Goal: Check status: Check status

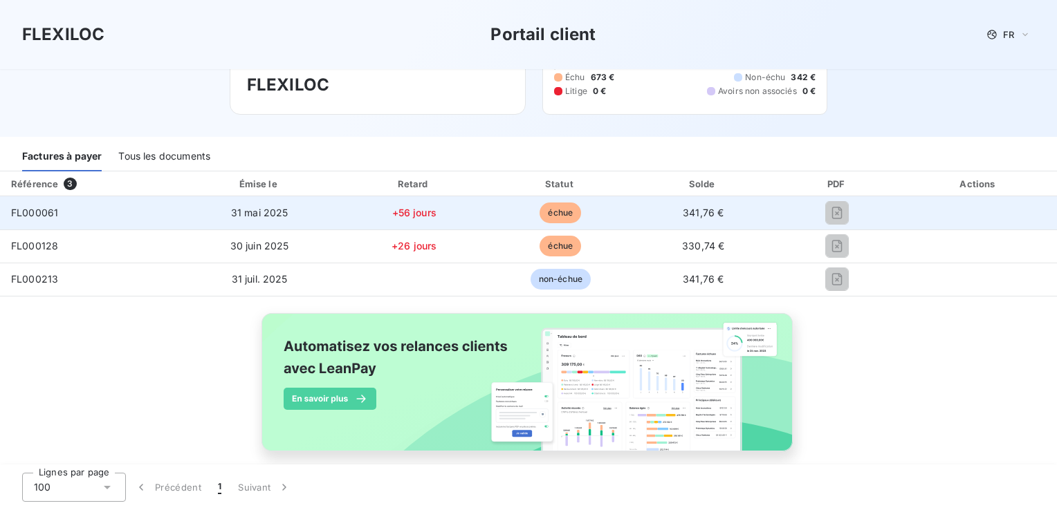
scroll to position [122, 0]
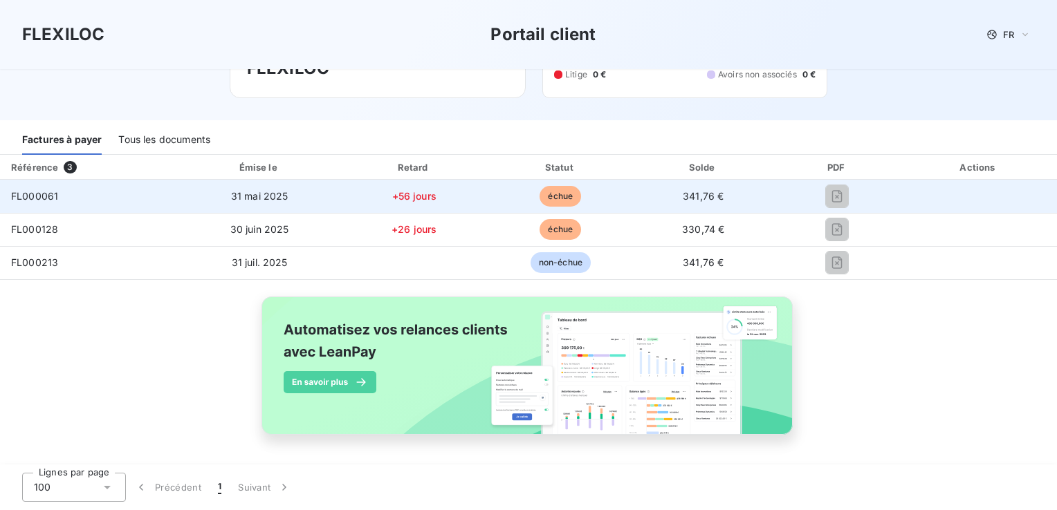
click at [699, 194] on span "341,76 €" at bounding box center [703, 196] width 41 height 12
click at [30, 195] on span "FL000061" at bounding box center [34, 196] width 47 height 12
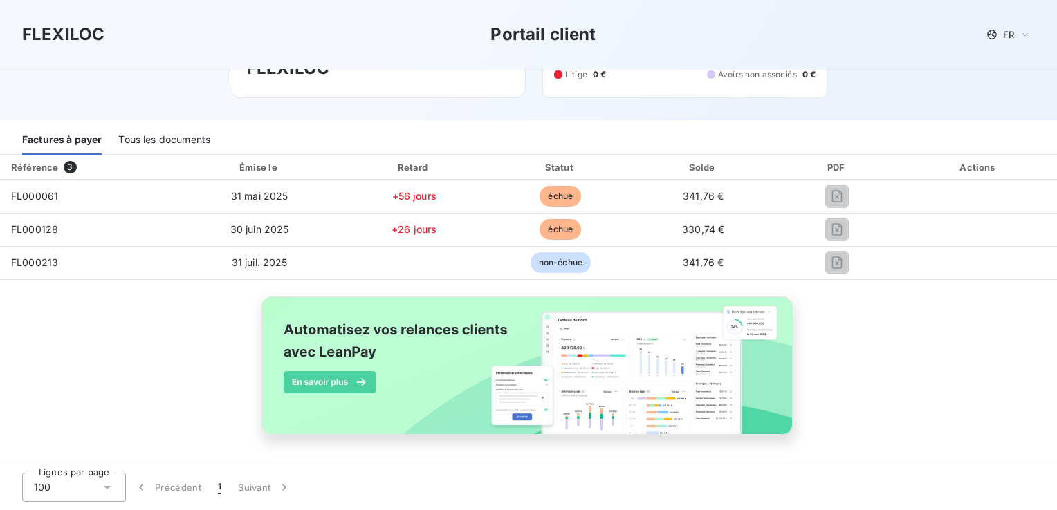
click at [128, 137] on div "Tous les documents" at bounding box center [164, 140] width 92 height 29
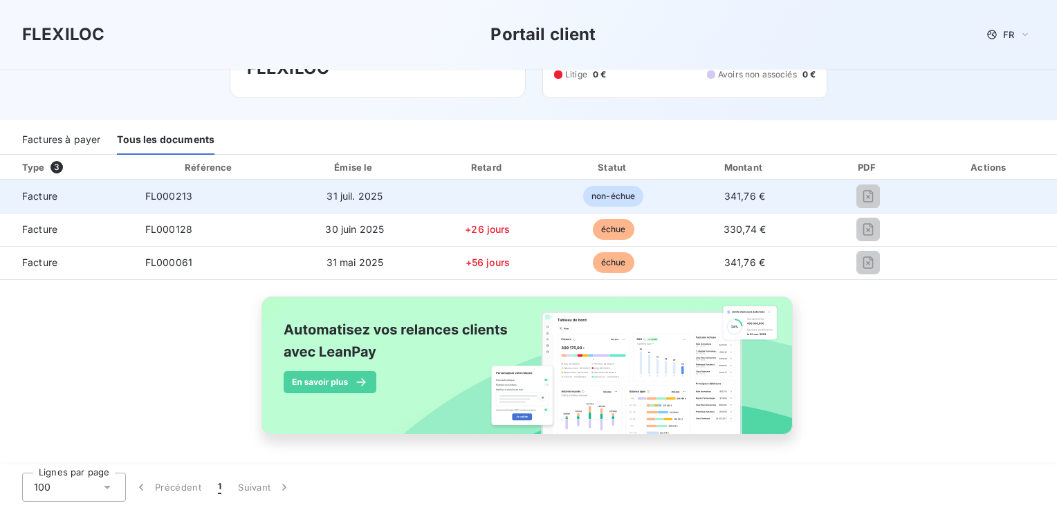
click at [616, 195] on span "non-échue" at bounding box center [613, 196] width 60 height 21
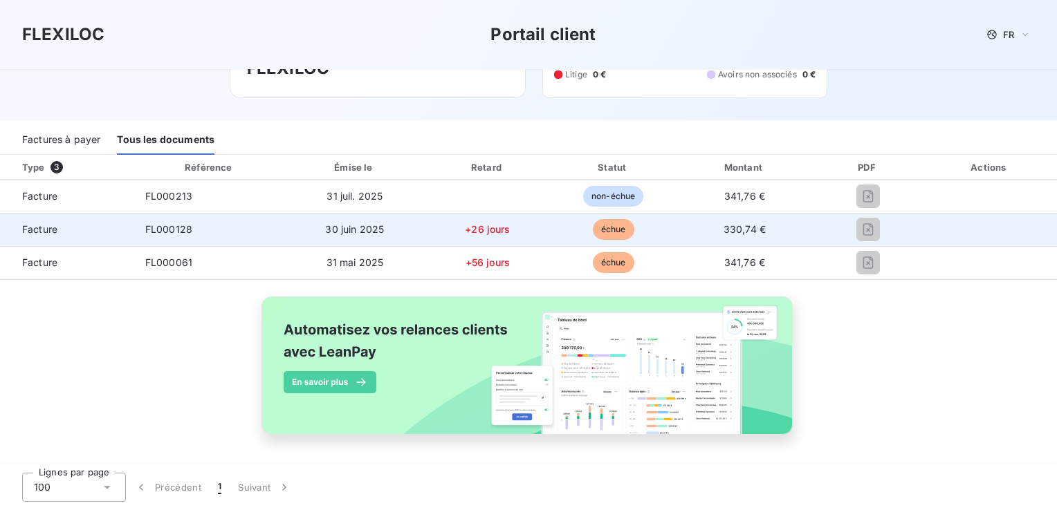
click at [302, 226] on td "30 juin 2025" at bounding box center [355, 229] width 138 height 33
click at [598, 230] on span "échue" at bounding box center [613, 229] width 41 height 21
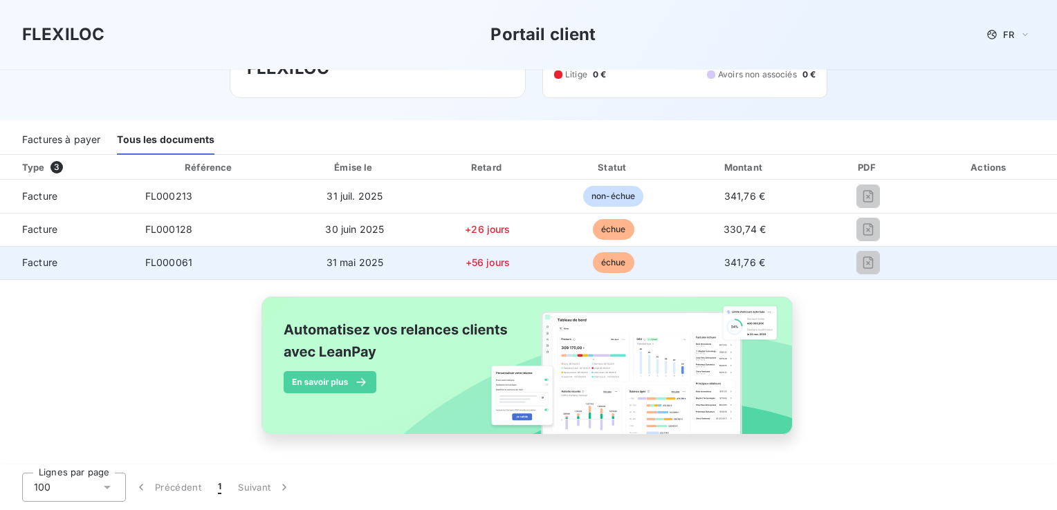
click at [602, 261] on span "échue" at bounding box center [613, 262] width 41 height 21
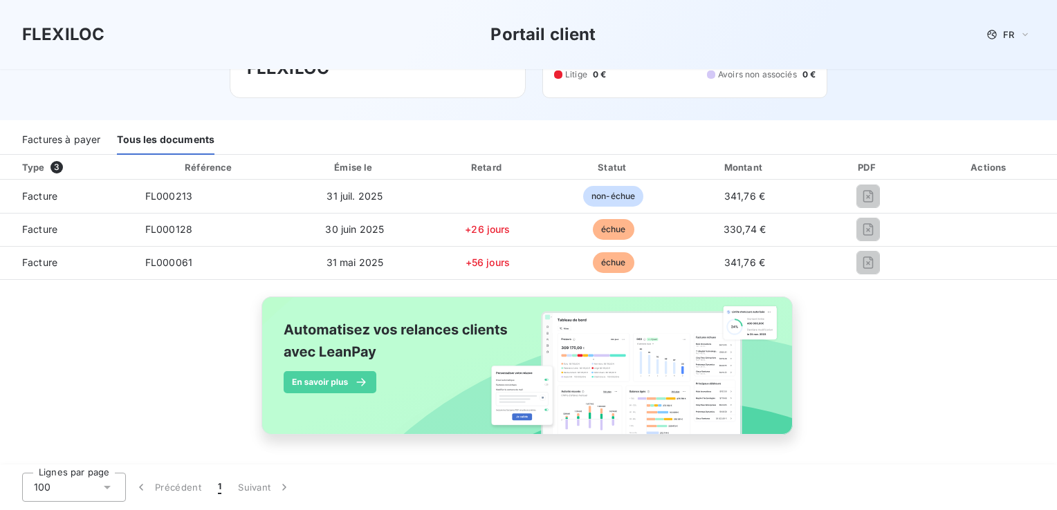
click at [69, 136] on div "Factures à payer" at bounding box center [61, 140] width 78 height 29
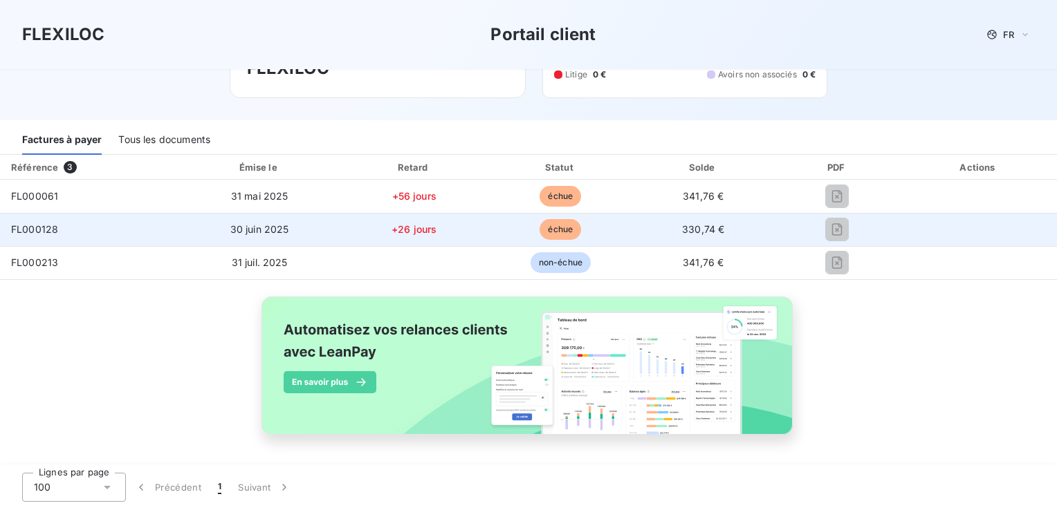
click at [28, 234] on span "FL000128" at bounding box center [34, 229] width 47 height 12
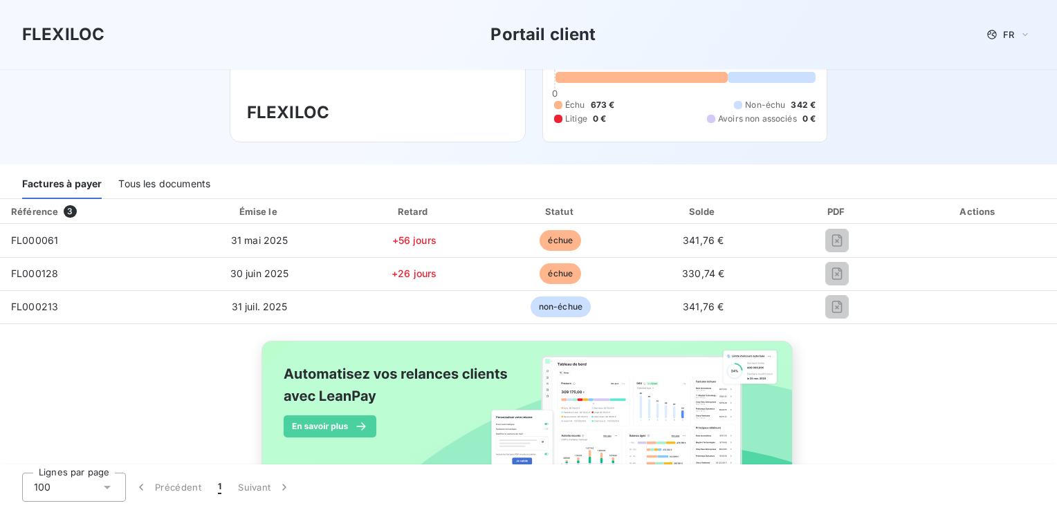
scroll to position [0, 0]
